Goal: Task Accomplishment & Management: Use online tool/utility

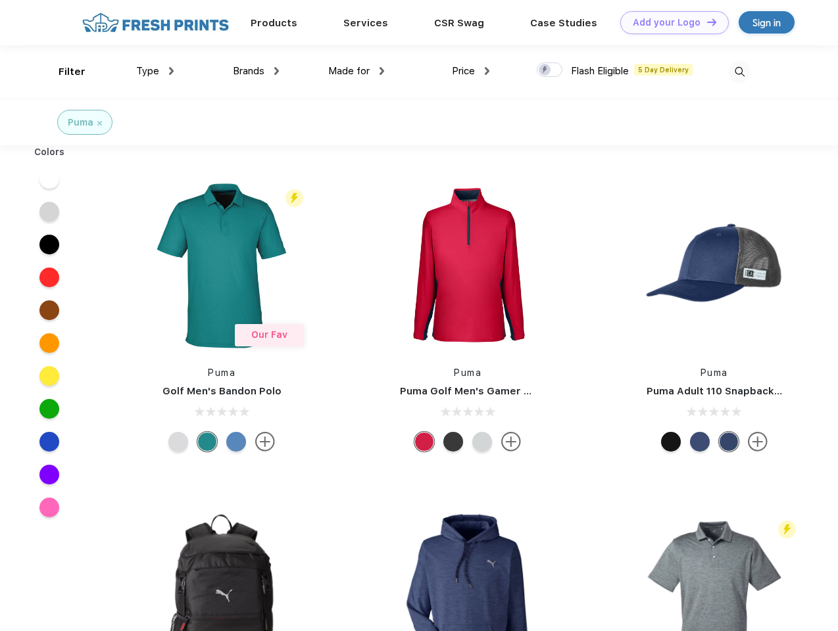
click at [669, 22] on link "Add your Logo Design Tool" at bounding box center [674, 22] width 109 height 23
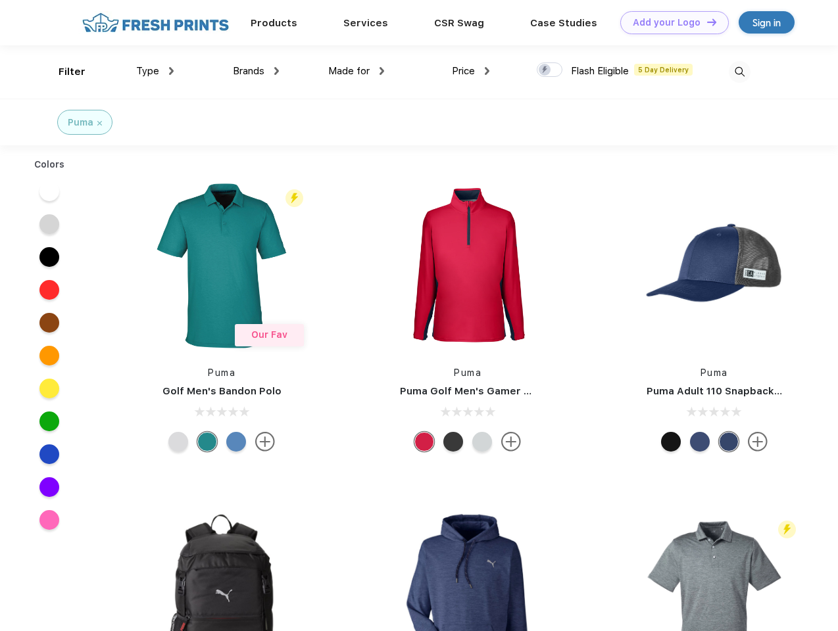
click at [0, 0] on div "Design Tool" at bounding box center [0, 0] width 0 height 0
click at [706, 22] on link "Add your Logo Design Tool" at bounding box center [674, 22] width 109 height 23
click at [63, 72] on div "Filter" at bounding box center [72, 71] width 27 height 15
click at [155, 71] on span "Type" at bounding box center [147, 71] width 23 height 12
click at [256, 71] on span "Brands" at bounding box center [249, 71] width 32 height 12
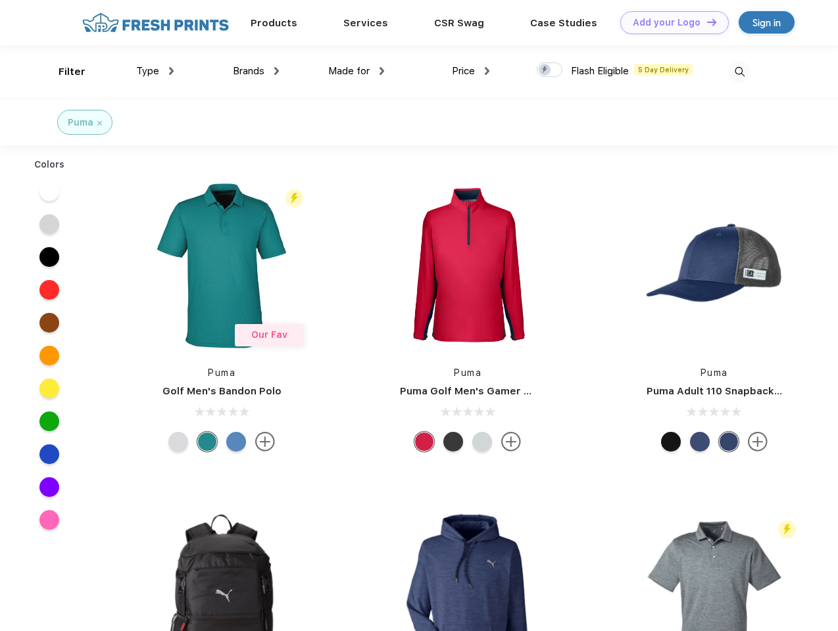
click at [356, 71] on span "Made for" at bounding box center [348, 71] width 41 height 12
click at [471, 71] on span "Price" at bounding box center [463, 71] width 23 height 12
click at [550, 70] on div at bounding box center [550, 69] width 26 height 14
click at [545, 70] on input "checkbox" at bounding box center [541, 66] width 9 height 9
click at [739, 72] on img at bounding box center [740, 72] width 22 height 22
